Goal: Download file/media

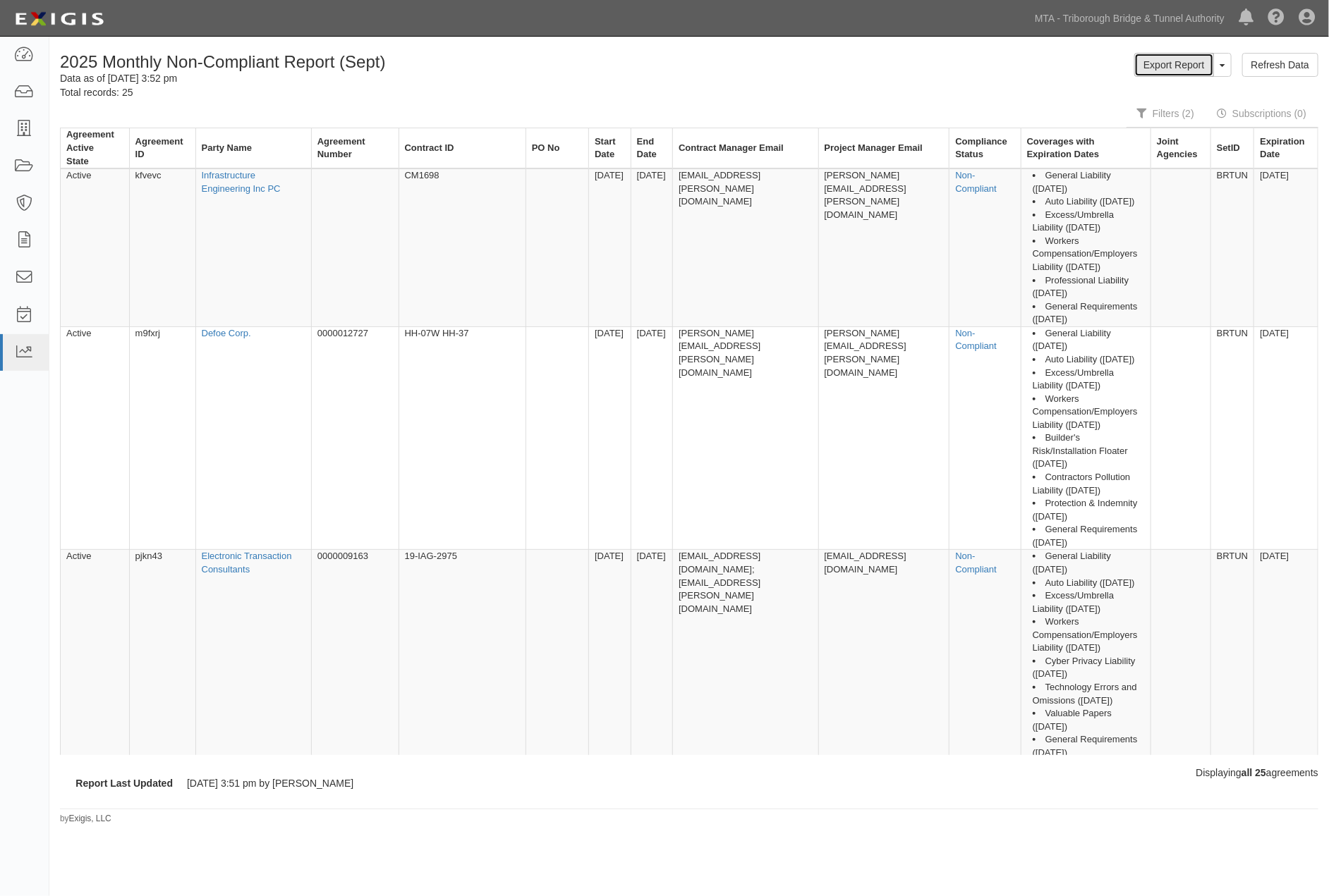
click at [1159, 68] on link "Export Report" at bounding box center [1174, 65] width 79 height 24
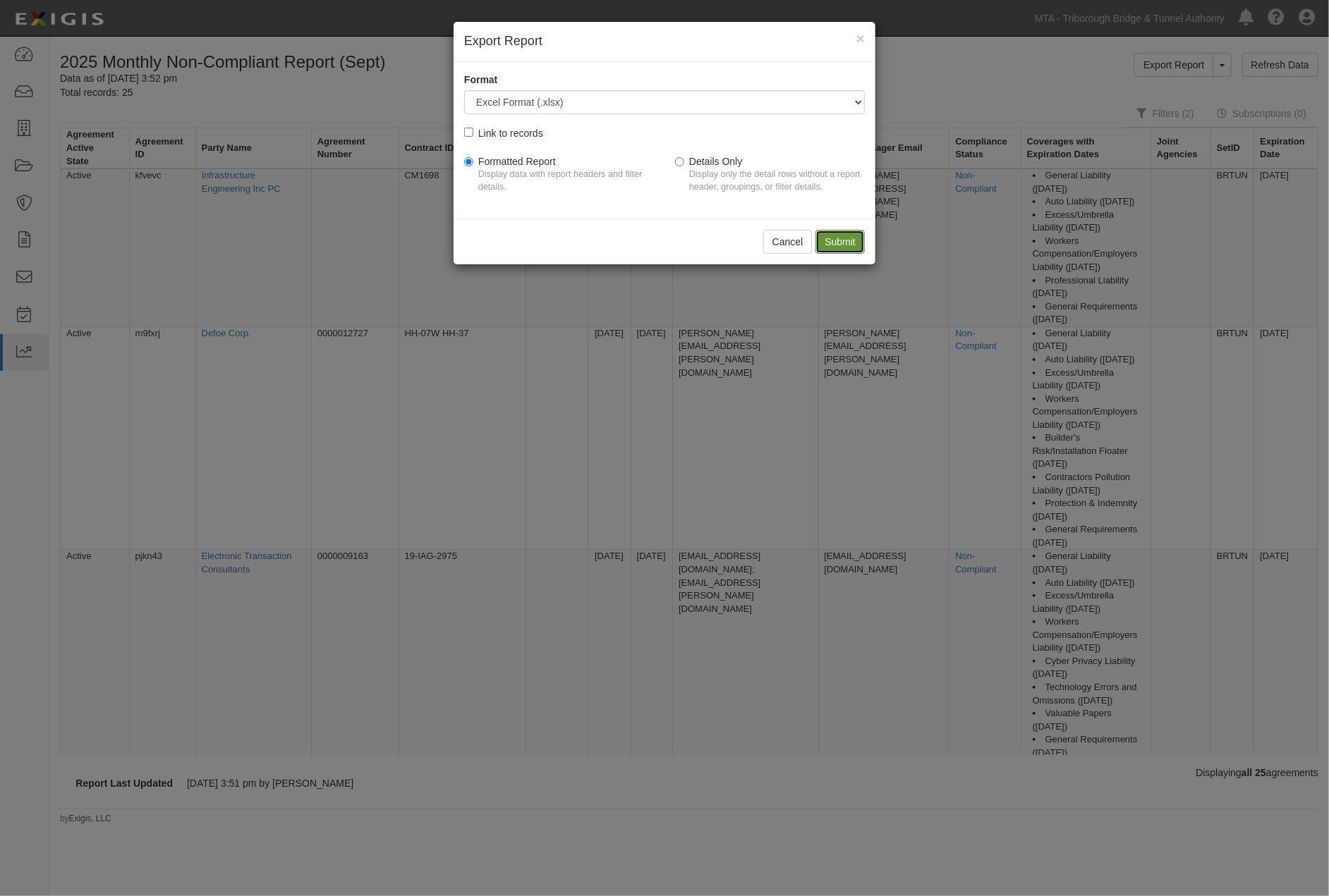
click at [826, 237] on input "Submit" at bounding box center [839, 242] width 49 height 24
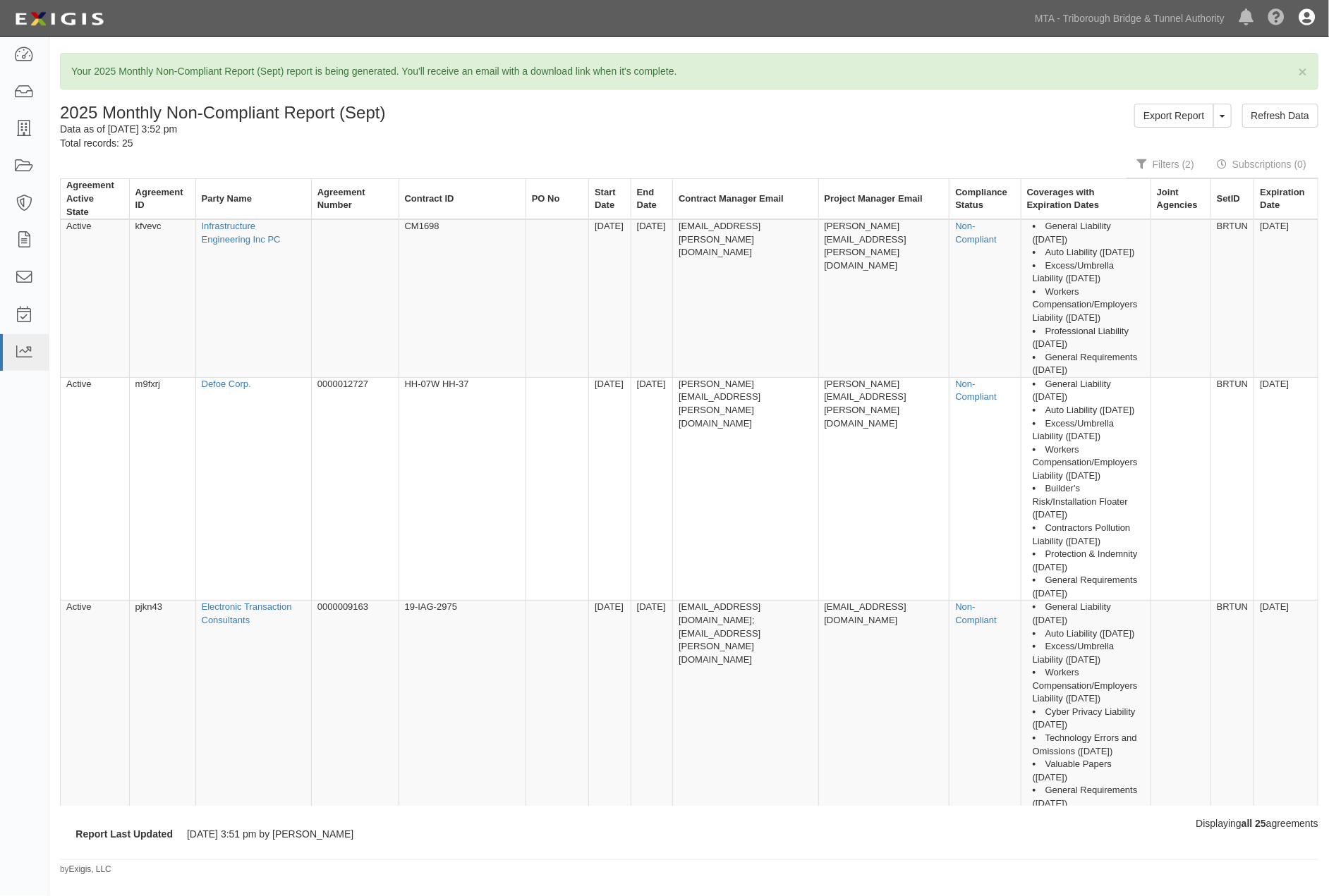
click at [1300, 24] on icon at bounding box center [1306, 19] width 16 height 17
click at [1247, 78] on link "Sign Out" at bounding box center [1265, 83] width 111 height 28
